Goal: Task Accomplishment & Management: Use online tool/utility

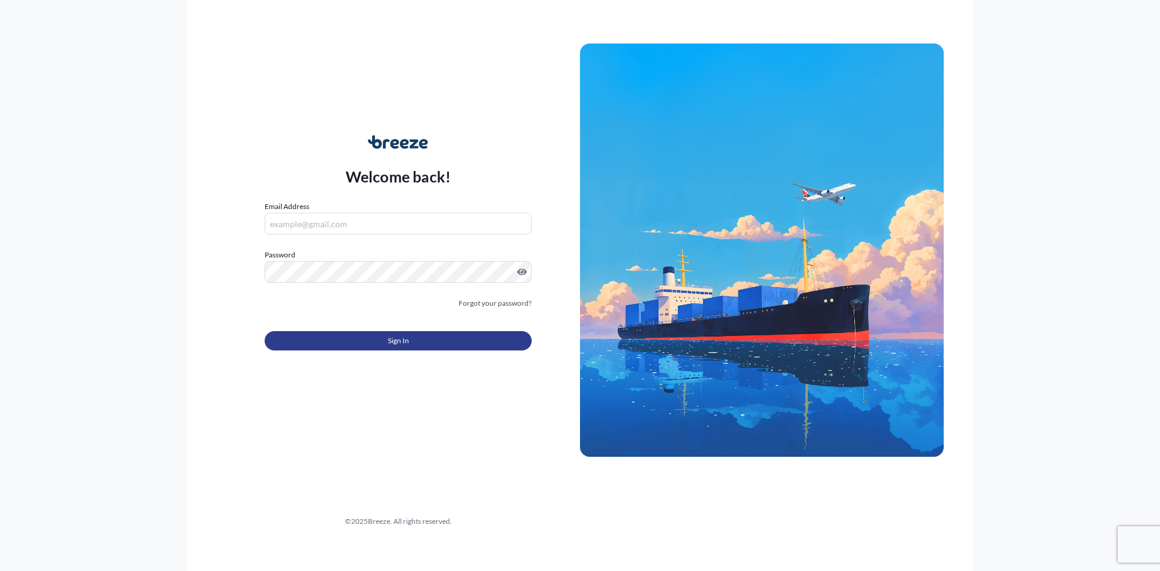
type input "[PERSON_NAME][EMAIL_ADDRESS][PERSON_NAME][DOMAIN_NAME]"
click at [375, 336] on button "Sign In" at bounding box center [398, 340] width 267 height 19
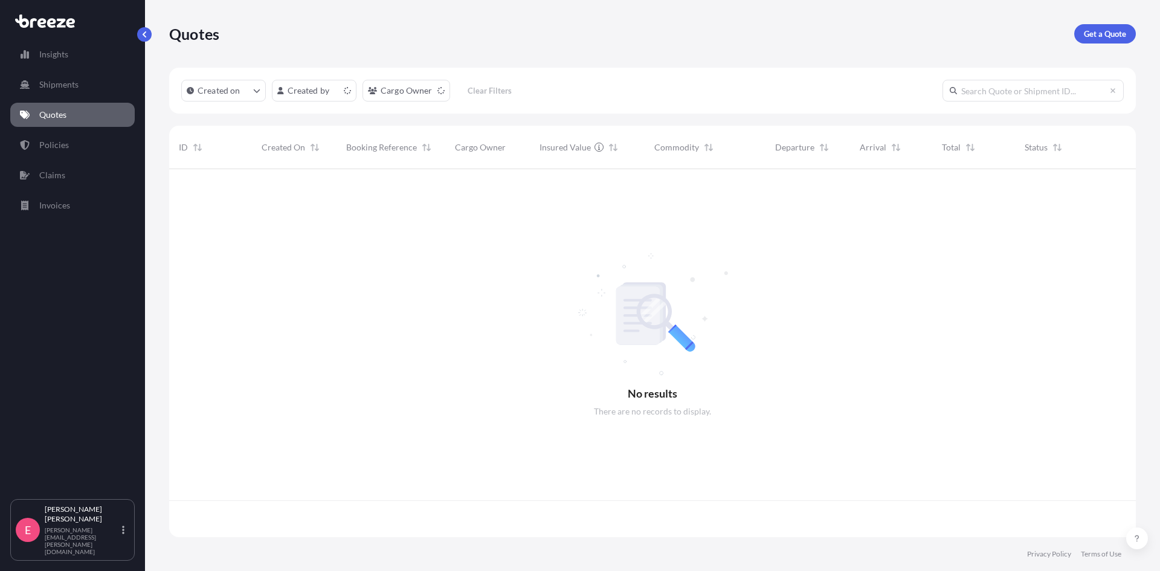
scroll to position [366, 958]
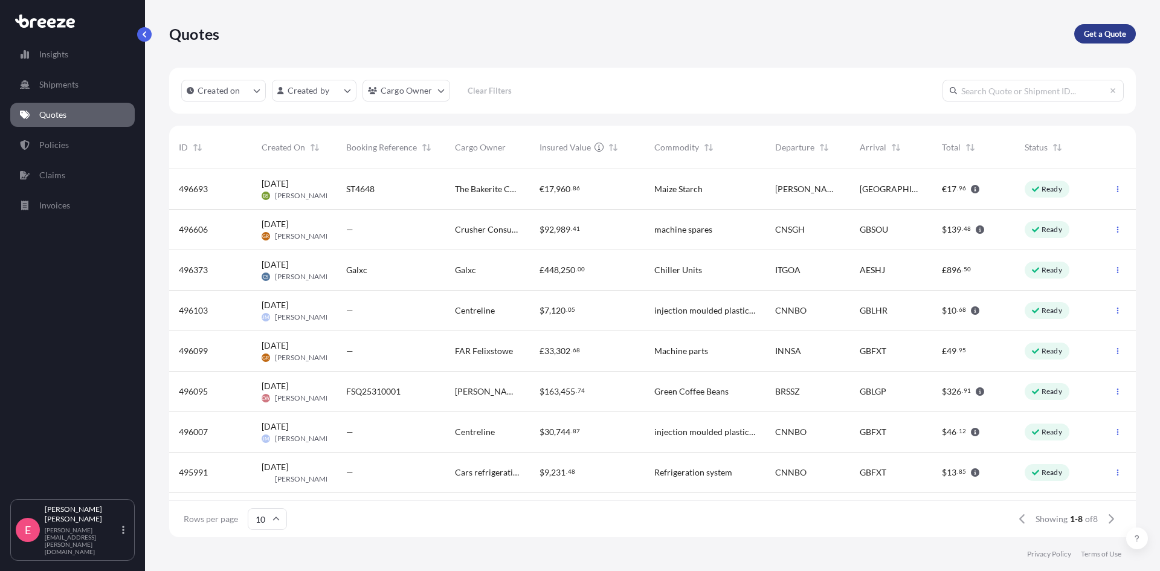
click at [1096, 39] on p "Get a Quote" at bounding box center [1105, 34] width 42 height 12
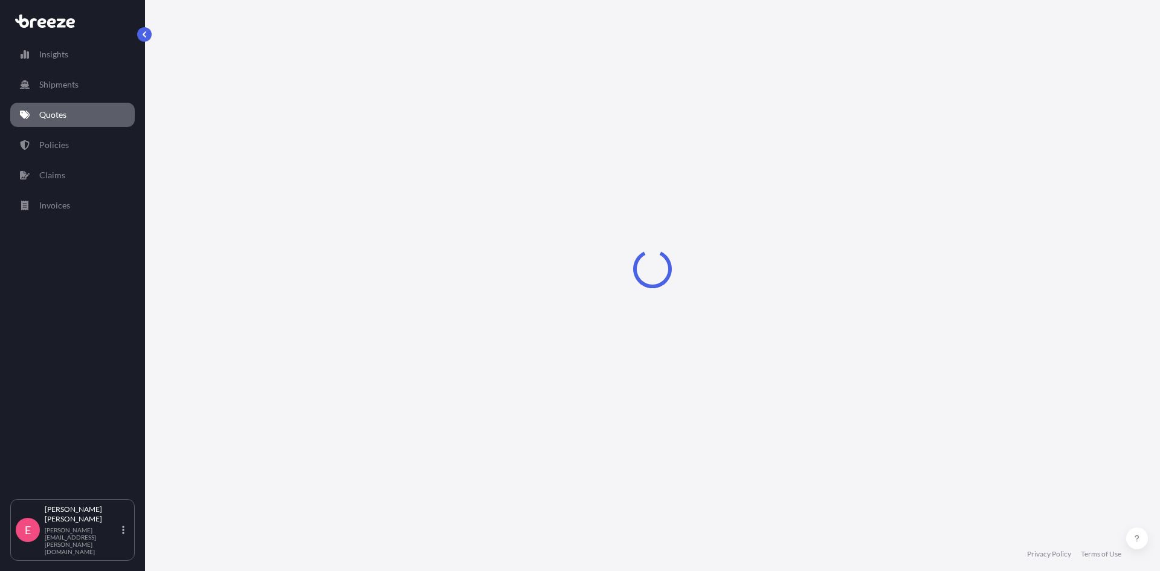
select select "Sea"
select select "1"
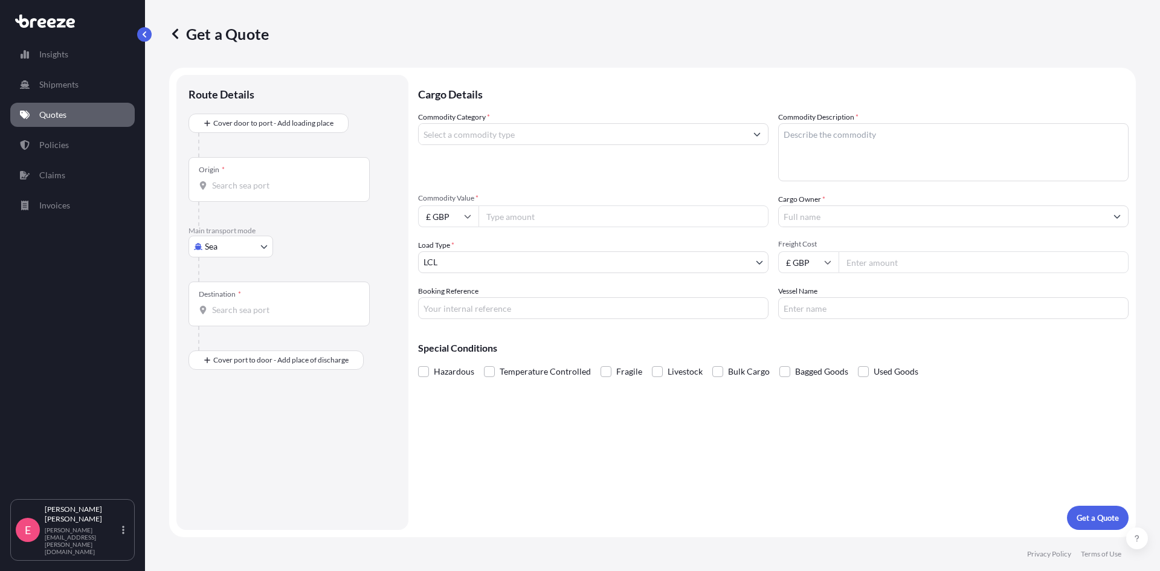
click at [290, 174] on div "Origin *" at bounding box center [278, 179] width 181 height 45
click at [290, 179] on input "Origin *" at bounding box center [283, 185] width 143 height 12
type input "CNYTN - Yantian Pt, [GEOGRAPHIC_DATA]"
click at [246, 308] on div "Destination *" at bounding box center [278, 308] width 181 height 45
click at [246, 309] on input "Destination *" at bounding box center [283, 315] width 143 height 12
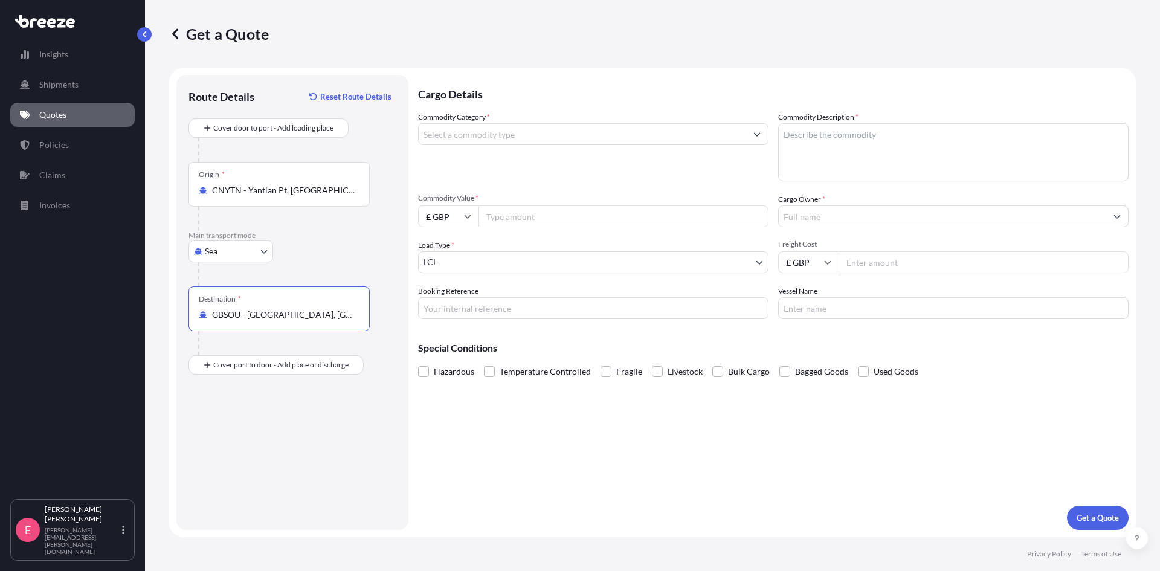
type input "GBSOU - [GEOGRAPHIC_DATA], [GEOGRAPHIC_DATA]"
click at [472, 137] on input "Commodity Category *" at bounding box center [582, 134] width 327 height 22
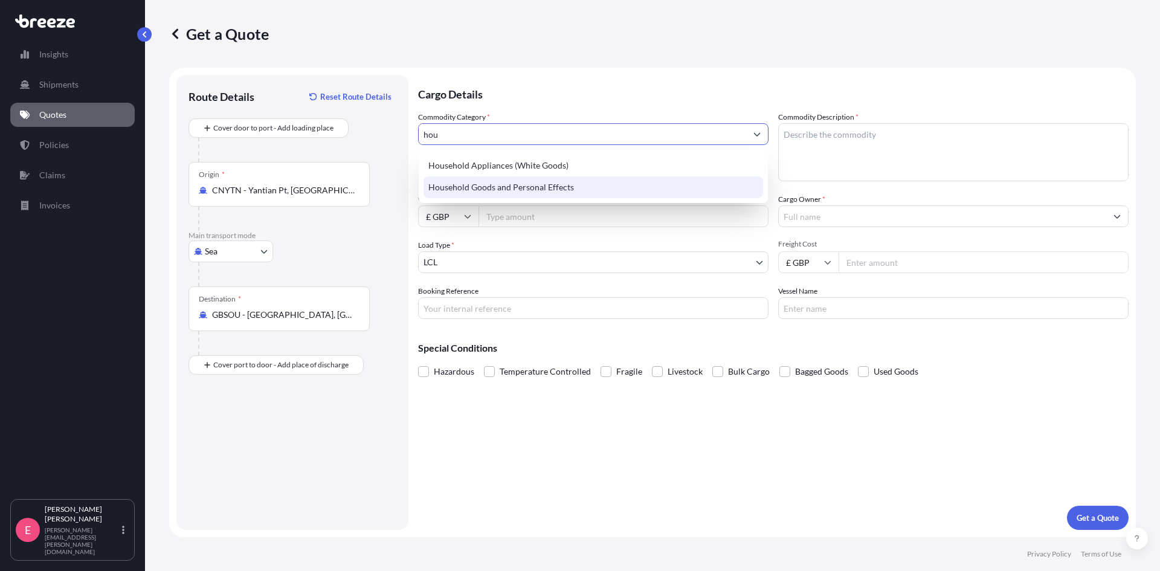
click at [479, 186] on div "Household Goods and Personal Effects" at bounding box center [594, 187] width 340 height 22
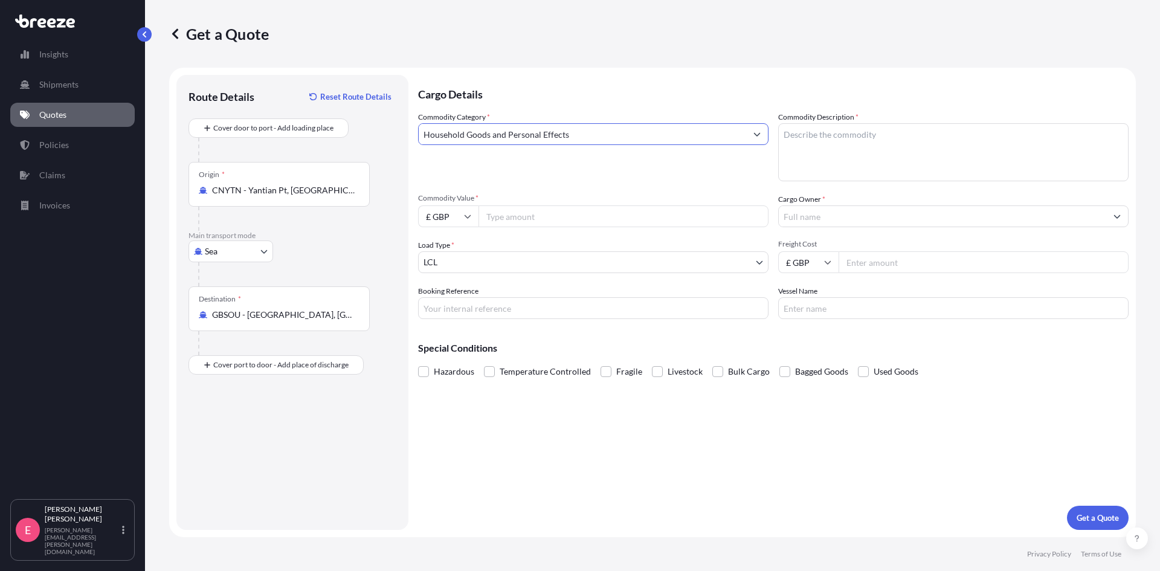
type input "Household Goods and Personal Effects"
click at [453, 222] on input "£ GBP" at bounding box center [448, 216] width 60 height 22
click at [446, 300] on div "$ USD" at bounding box center [448, 300] width 51 height 23
type input "$ USD"
click at [525, 225] on input "Commodity Value *" at bounding box center [623, 216] width 290 height 22
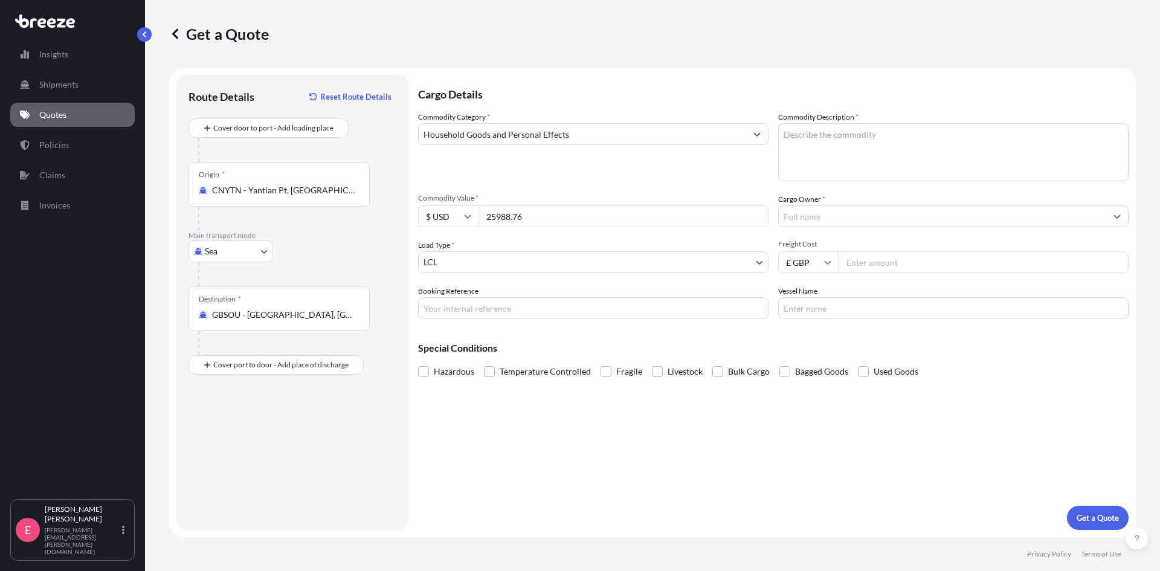
type input "25988.76"
click at [635, 261] on body "Insights Shipments Quotes Policies Claims Invoices E [PERSON_NAME] [PERSON_NAME…" at bounding box center [580, 285] width 1160 height 571
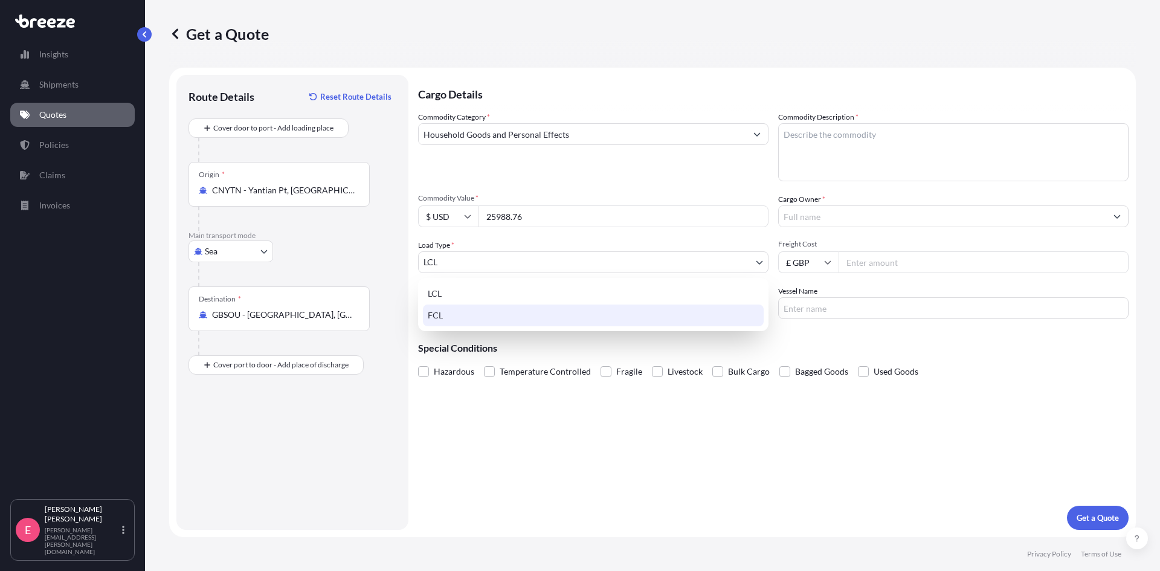
click at [471, 320] on div "FCL" at bounding box center [593, 315] width 341 height 22
select select "2"
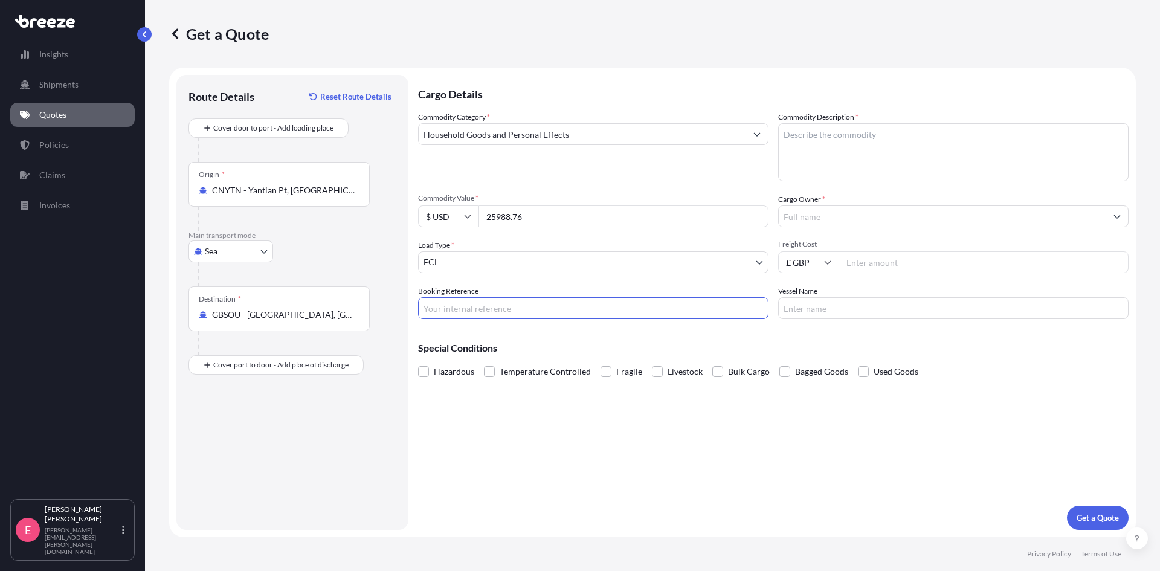
click at [486, 311] on input "Booking Reference" at bounding box center [593, 308] width 350 height 22
paste input "2HEO5080385"
type input "2HEO5080385"
click at [853, 146] on textarea "Commodity Description *" at bounding box center [953, 152] width 350 height 58
type textarea "kitchenware"
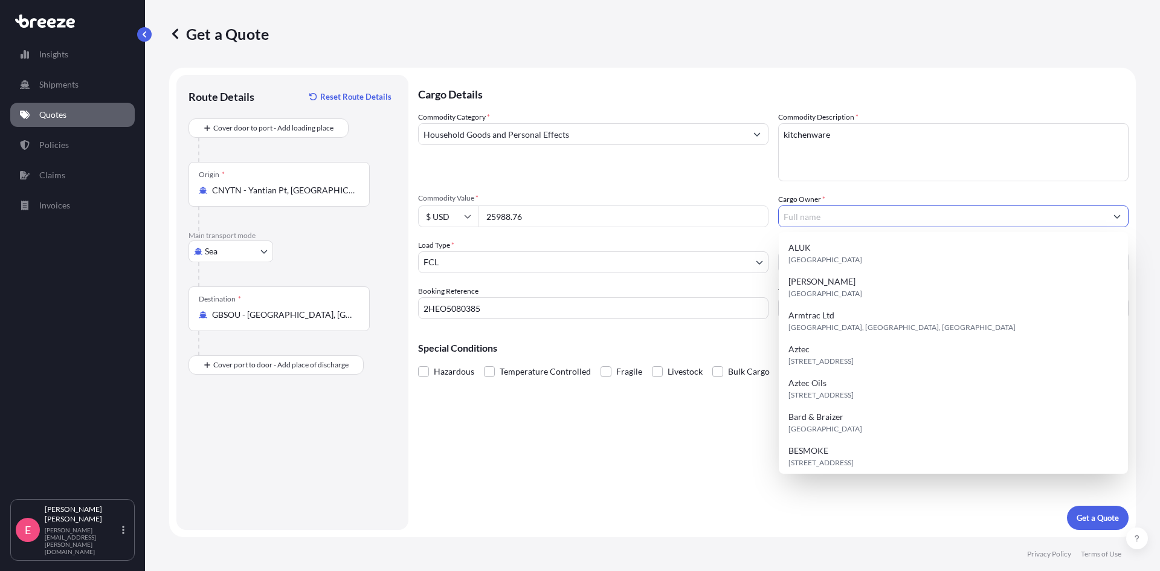
click at [846, 222] on input "Cargo Owner *" at bounding box center [942, 216] width 327 height 22
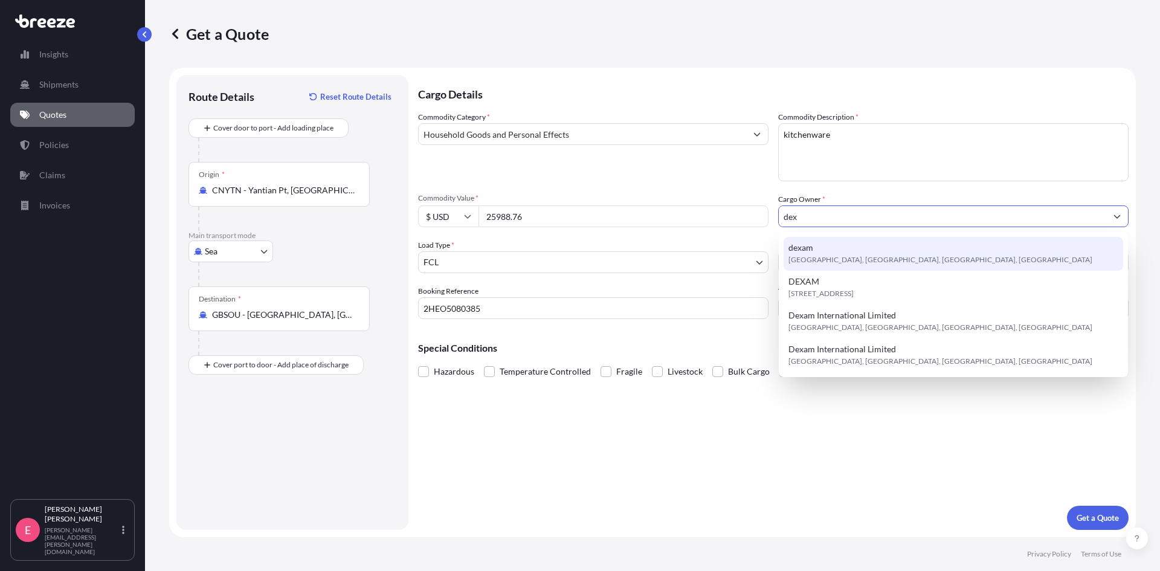
click at [884, 260] on span "[GEOGRAPHIC_DATA], [GEOGRAPHIC_DATA], [GEOGRAPHIC_DATA], [GEOGRAPHIC_DATA]" at bounding box center [940, 260] width 304 height 12
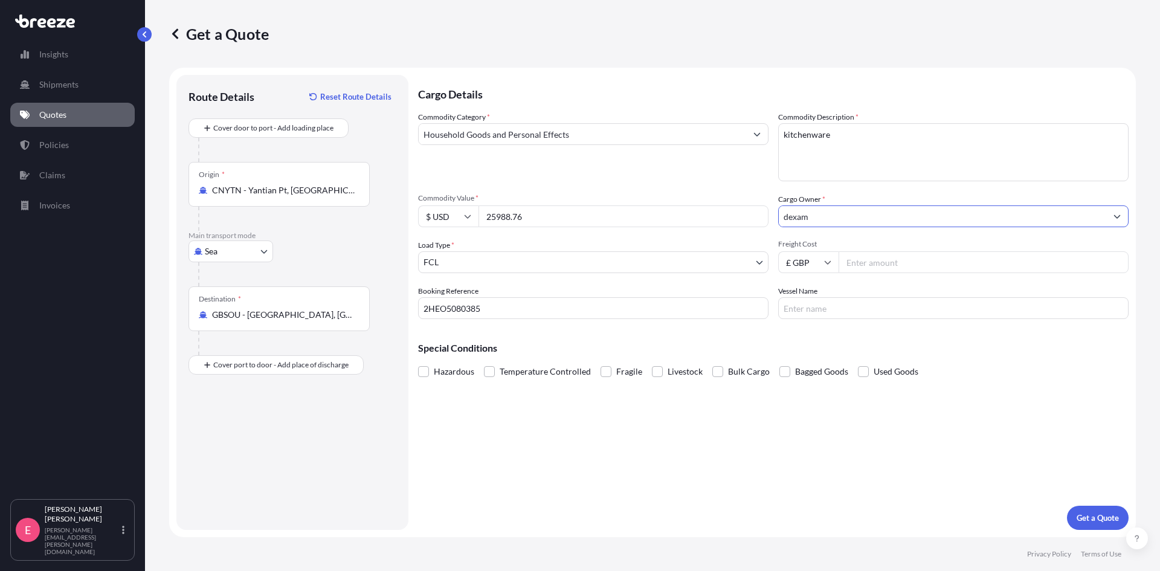
type input "dexam"
click at [820, 260] on input "£ GBP" at bounding box center [808, 262] width 60 height 22
click at [803, 337] on div "$ USD" at bounding box center [808, 346] width 51 height 23
type input "$ USD"
click at [915, 265] on input "Freight Cost" at bounding box center [984, 262] width 290 height 22
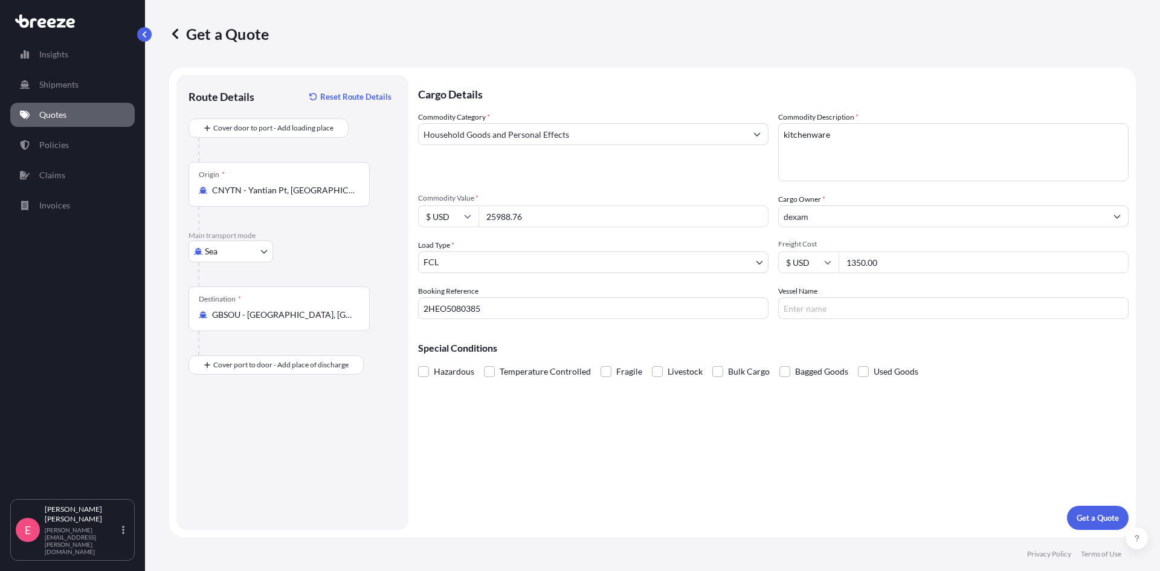
type input "1350.00"
click at [868, 304] on input "Vessel Name" at bounding box center [953, 308] width 350 height 22
paste input "HYUNDAI NEPTUNE"
type input "HYUNDAI NEPTUNE"
click at [1100, 520] on p "Get a Quote" at bounding box center [1098, 518] width 42 height 12
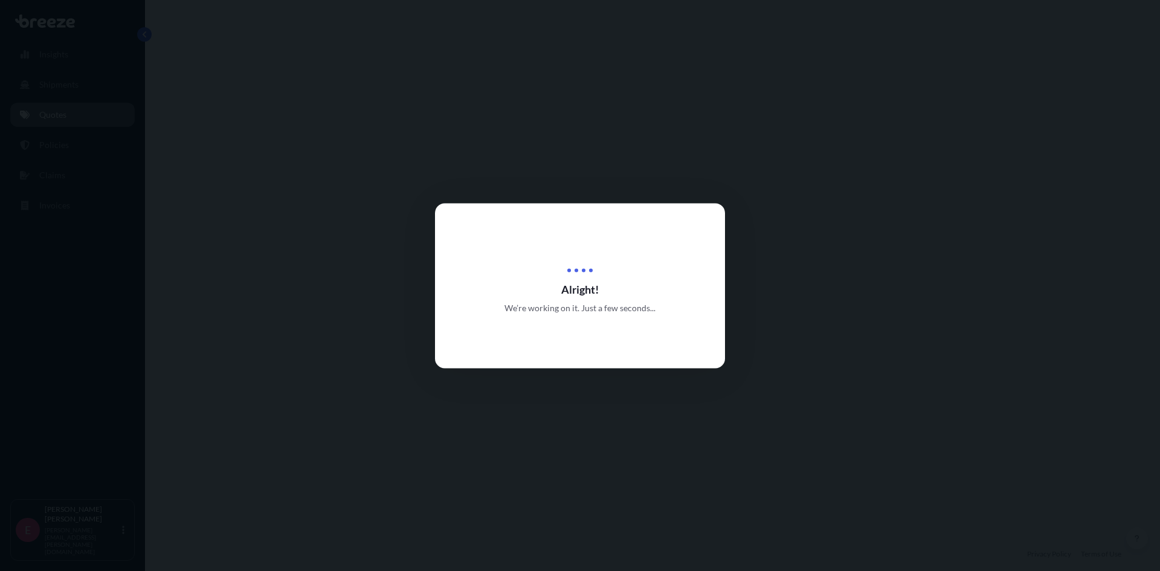
select select "Sea"
select select "2"
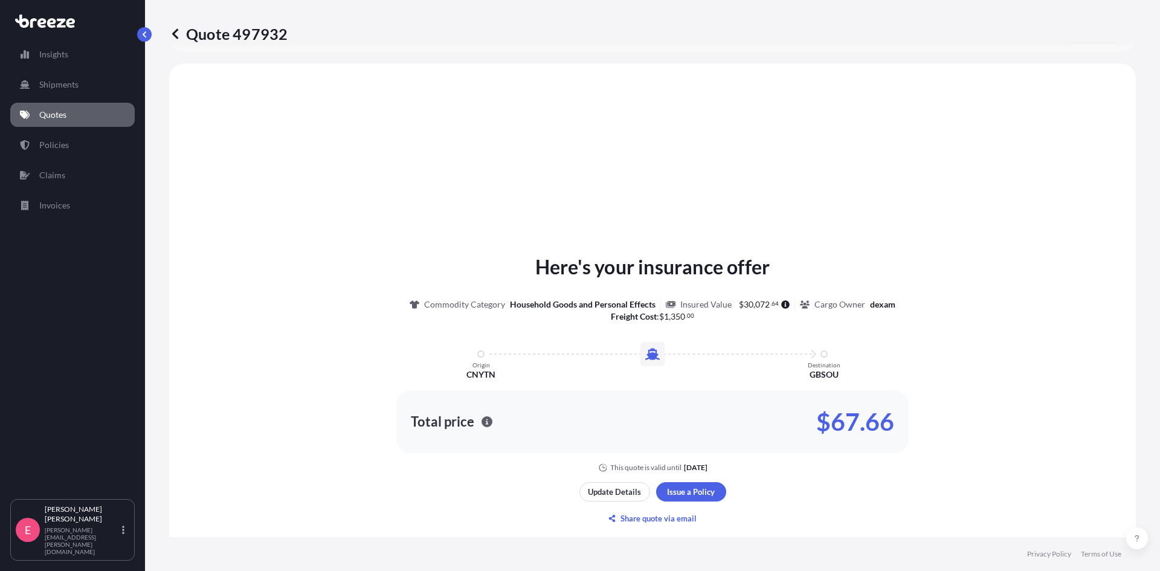
scroll to position [364, 0]
